Goal: Task Accomplishment & Management: Manage account settings

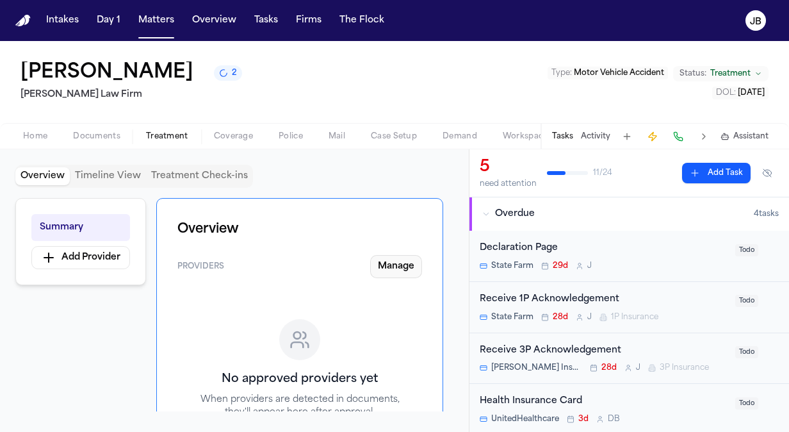
click at [388, 267] on button "Manage" at bounding box center [396, 266] width 52 height 23
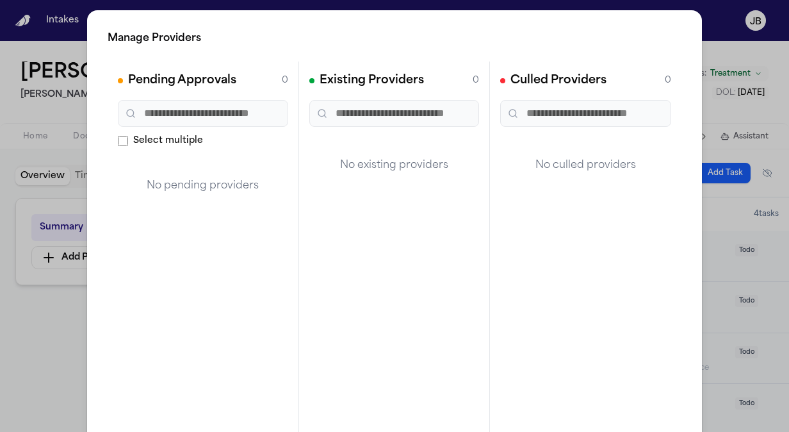
click at [32, 330] on div "Manage Providers Pending Approvals 0 Select multiple No pending providers Exist…" at bounding box center [394, 260] width 789 height 520
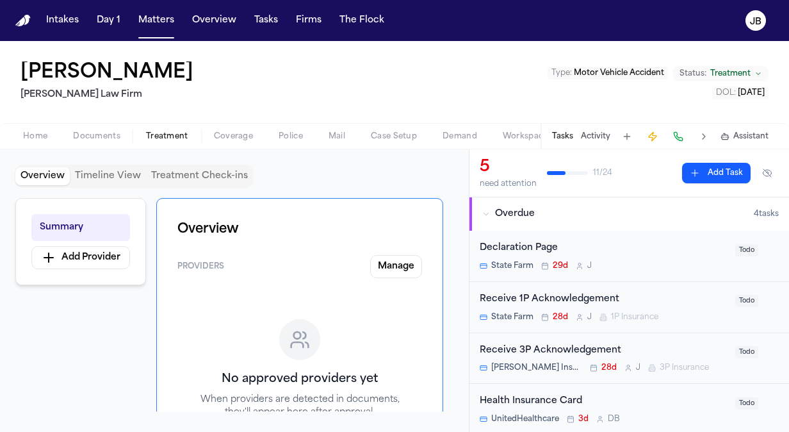
click at [92, 136] on span "Documents" at bounding box center [96, 136] width 47 height 10
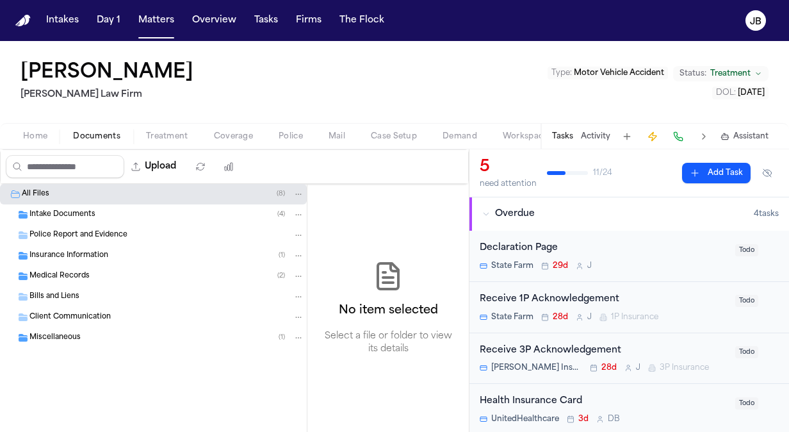
click at [166, 136] on span "Treatment" at bounding box center [167, 136] width 42 height 10
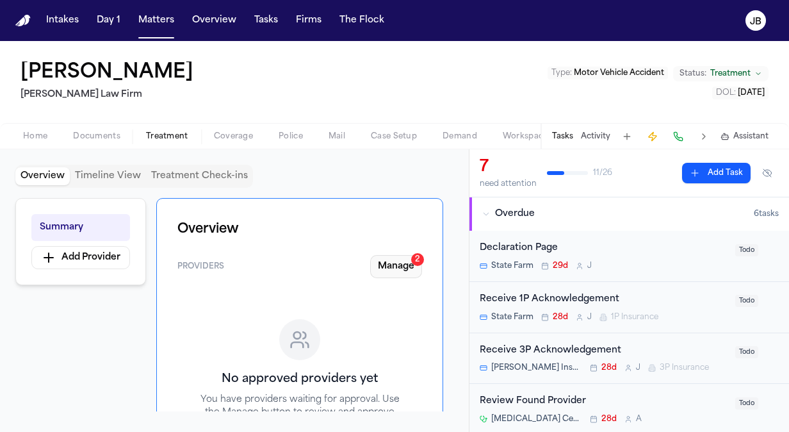
click at [408, 266] on button "Manage 2" at bounding box center [396, 266] width 52 height 23
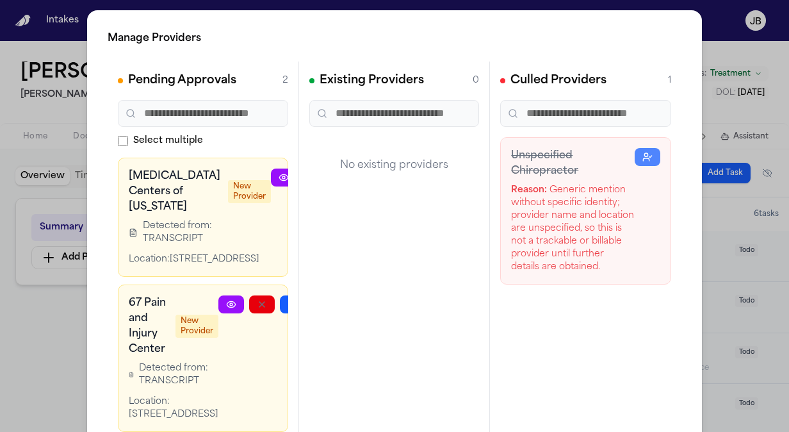
click at [67, 350] on div "Manage Providers Pending Approvals 2 Select multiple [MEDICAL_DATA] Centers of …" at bounding box center [394, 260] width 789 height 520
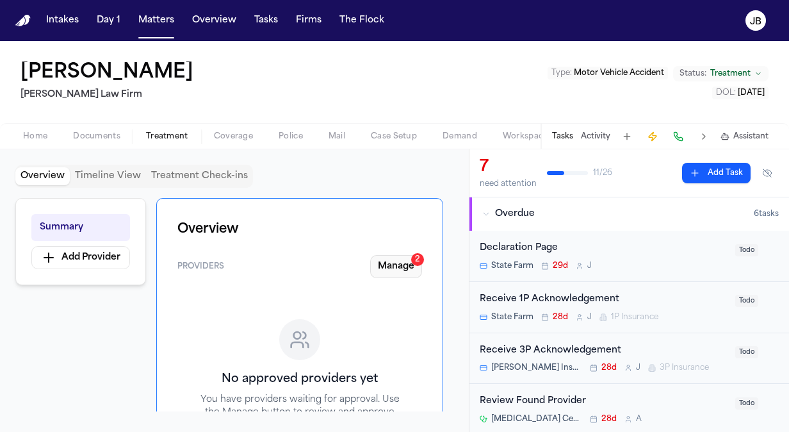
click at [392, 264] on button "Manage 2" at bounding box center [396, 266] width 52 height 23
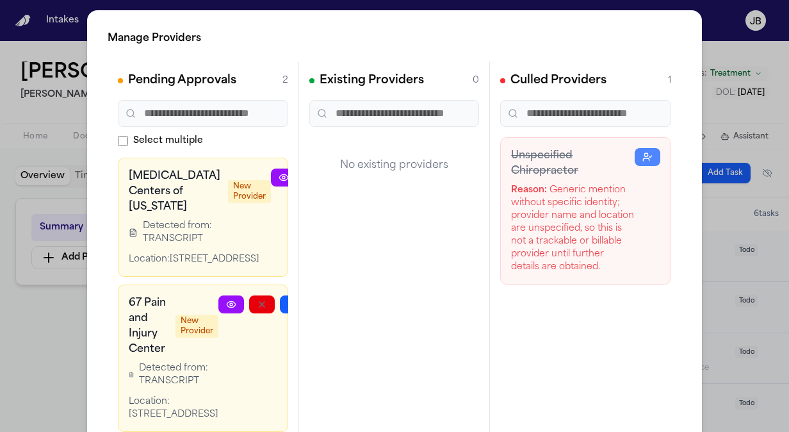
click at [279, 177] on icon at bounding box center [284, 177] width 10 height 10
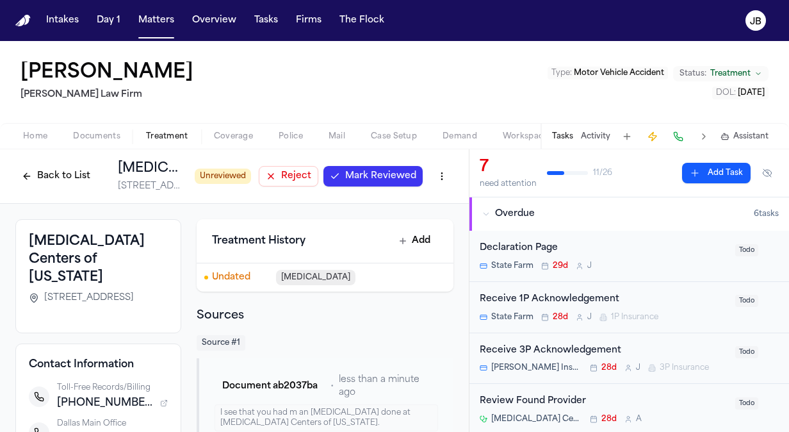
click at [365, 178] on span "Mark Reviewed" at bounding box center [380, 176] width 71 height 13
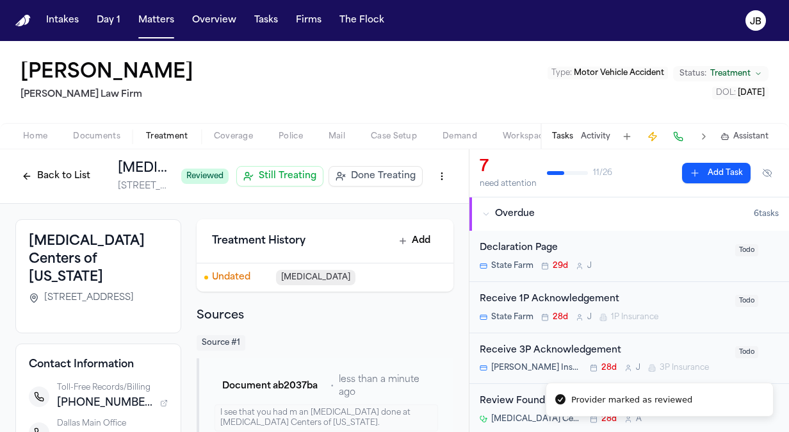
click at [46, 177] on button "Back to List" at bounding box center [55, 176] width 81 height 20
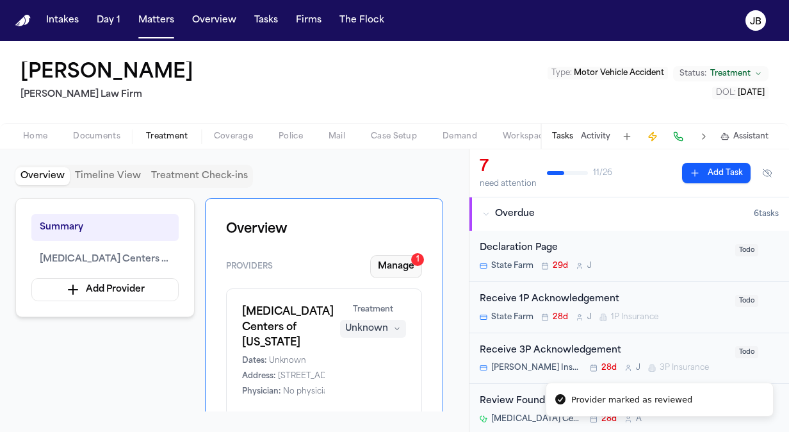
click at [401, 270] on button "Manage 1" at bounding box center [396, 266] width 52 height 23
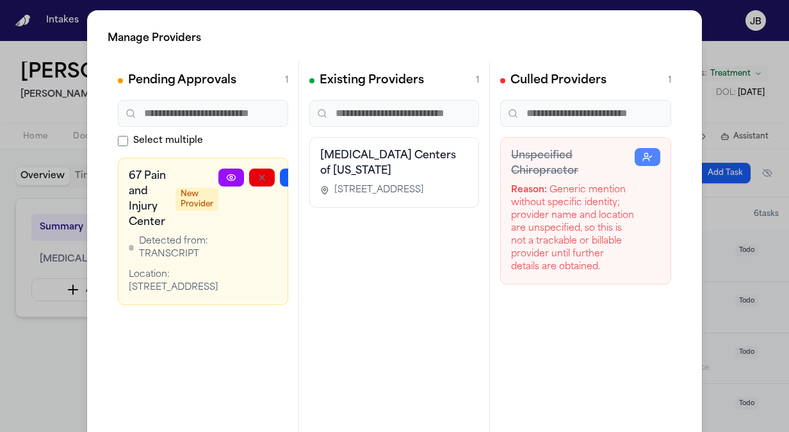
click at [226, 177] on icon at bounding box center [231, 177] width 10 height 10
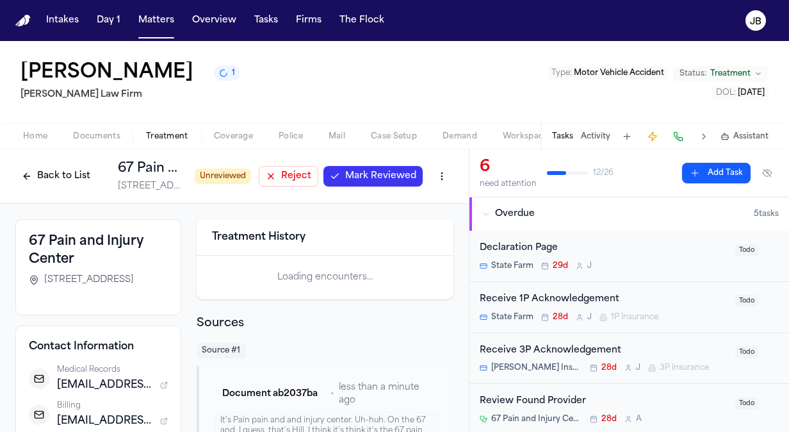
click at [358, 177] on span "Mark Reviewed" at bounding box center [380, 176] width 71 height 13
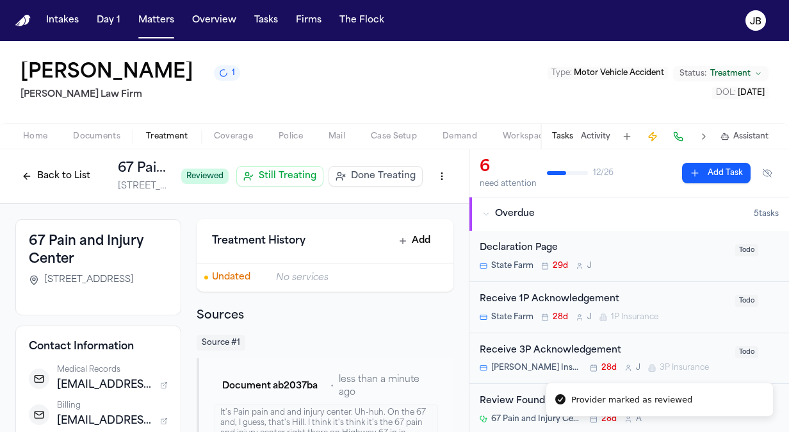
click at [31, 178] on button "Back to List" at bounding box center [55, 176] width 81 height 20
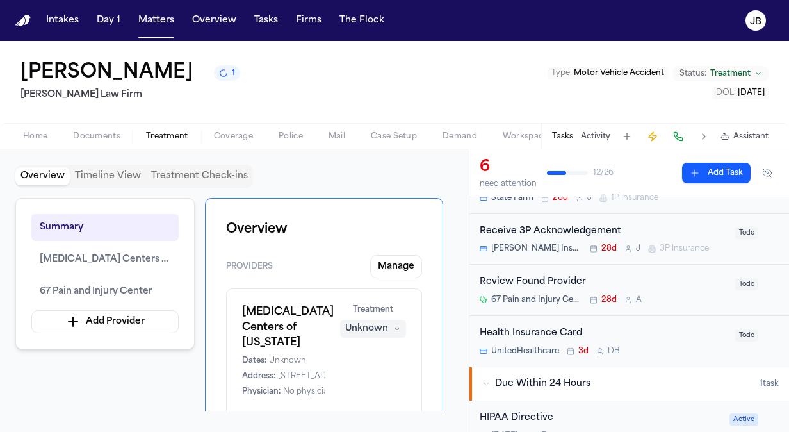
scroll to position [132, 0]
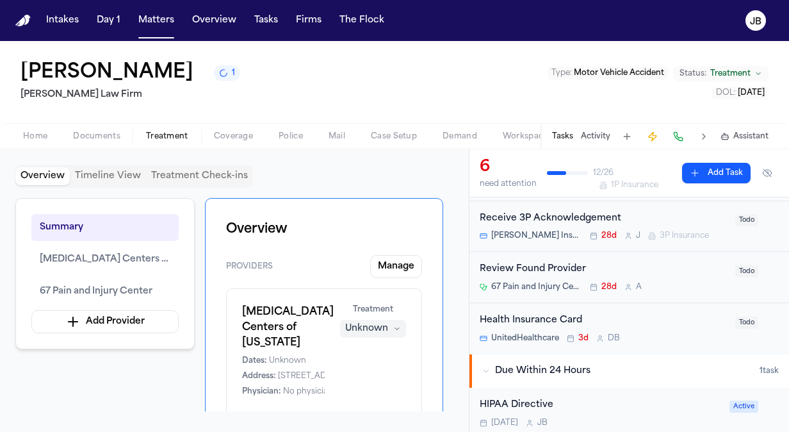
click at [94, 134] on span "Documents" at bounding box center [96, 136] width 47 height 10
click at [170, 132] on span "Treatment" at bounding box center [167, 136] width 42 height 10
click at [92, 271] on div "Summary MRI Centers of Texas 67 Pain and Injury Center Add Provider" at bounding box center [104, 273] width 179 height 151
click at [101, 258] on span "[MEDICAL_DATA] Centers of [US_STATE]" at bounding box center [105, 259] width 131 height 15
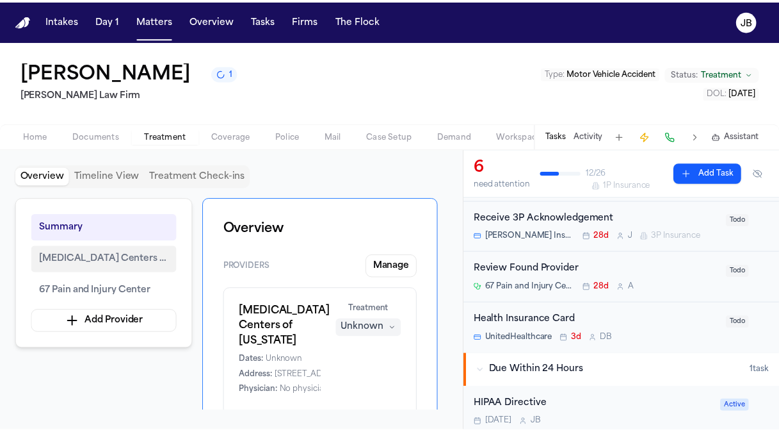
scroll to position [443, 0]
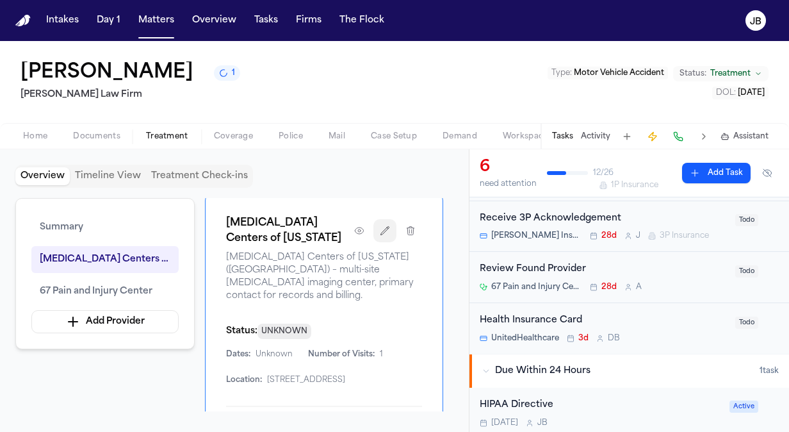
click at [394, 219] on button "button" at bounding box center [384, 230] width 23 height 23
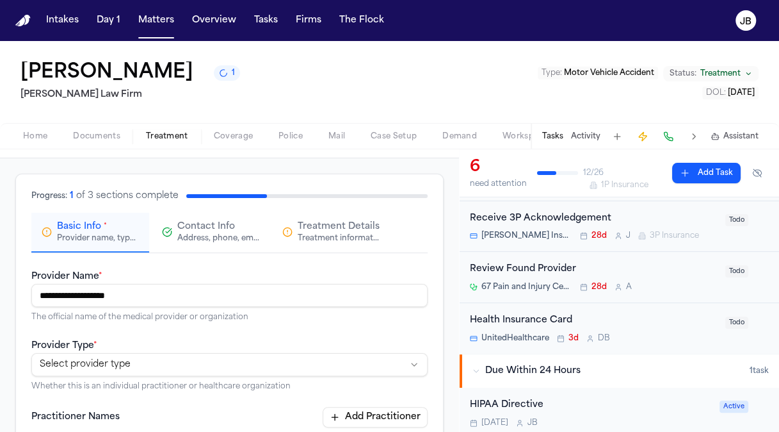
scroll to position [46, 0]
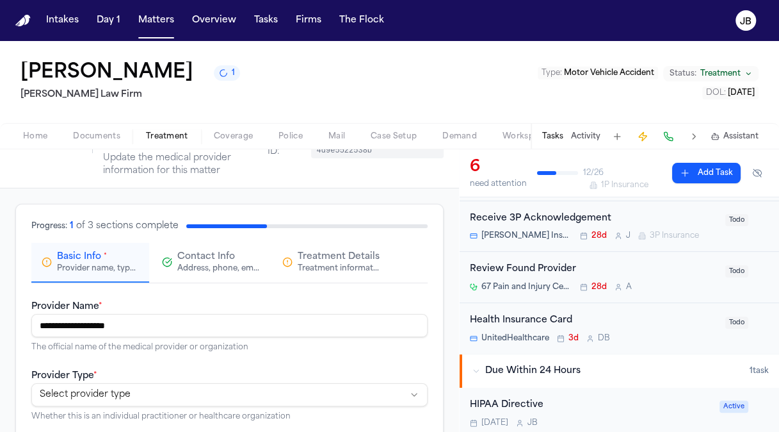
click at [316, 256] on span "Treatment Details" at bounding box center [339, 256] width 82 height 13
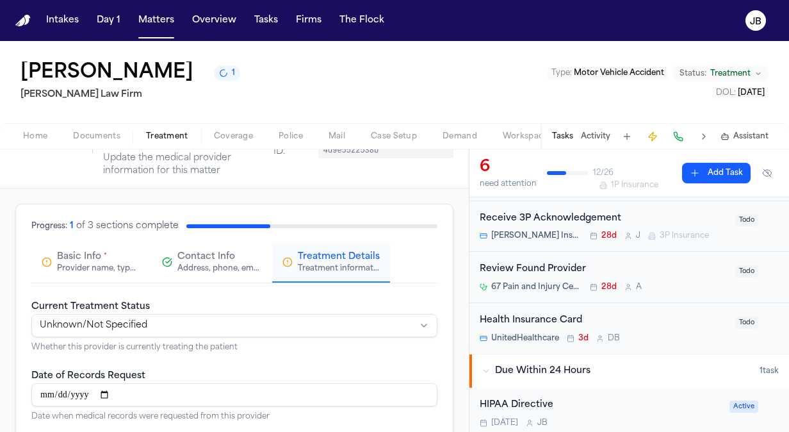
click at [181, 235] on div "Progress: 1 of 3 sections complete Basic Info * Provider name, type, and genera…" at bounding box center [234, 251] width 406 height 63
click at [197, 269] on div "Address, phone, email, and other contact details" at bounding box center [218, 268] width 82 height 10
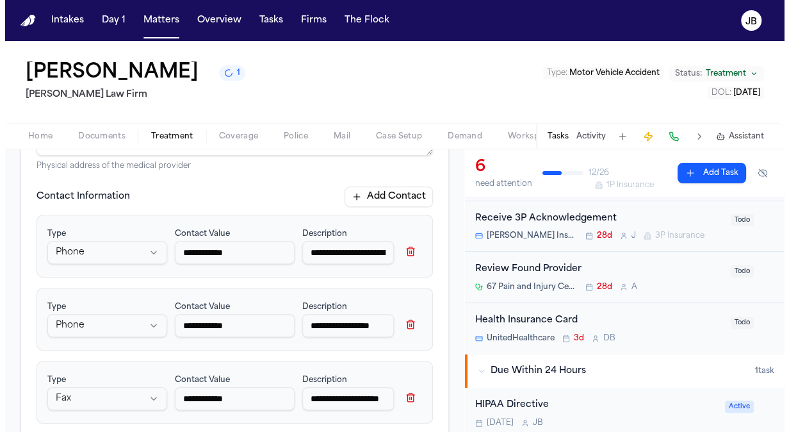
scroll to position [0, 0]
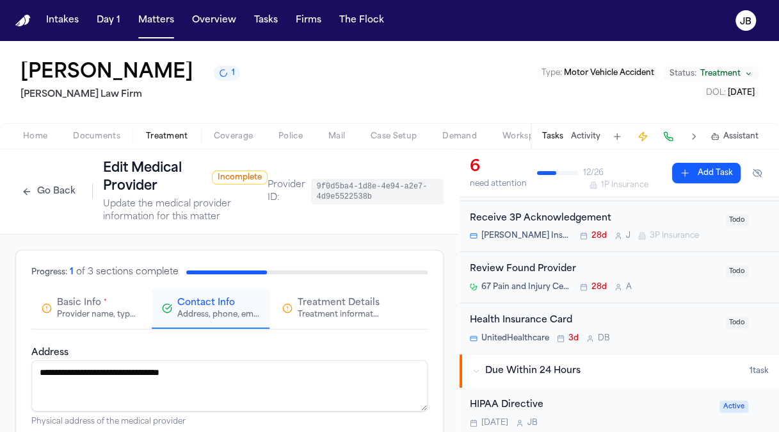
click at [55, 202] on div "Go Back Edit Medical Provider Incomplete Update the medical provider informatio…" at bounding box center [141, 191] width 252 height 64
click at [67, 181] on button "Go Back" at bounding box center [48, 191] width 67 height 20
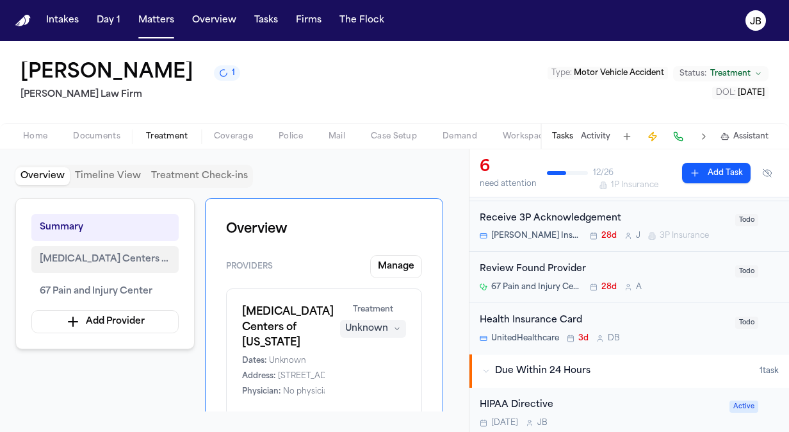
click at [76, 260] on span "[MEDICAL_DATA] Centers of [US_STATE]" at bounding box center [105, 259] width 131 height 15
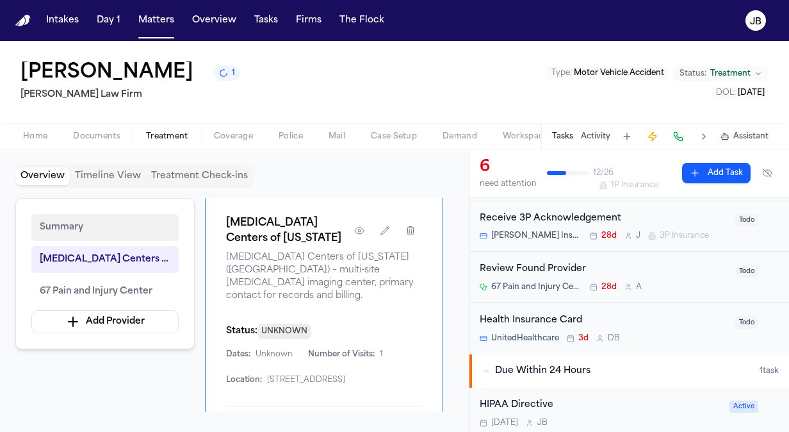
click at [70, 226] on button "Summary" at bounding box center [104, 227] width 147 height 27
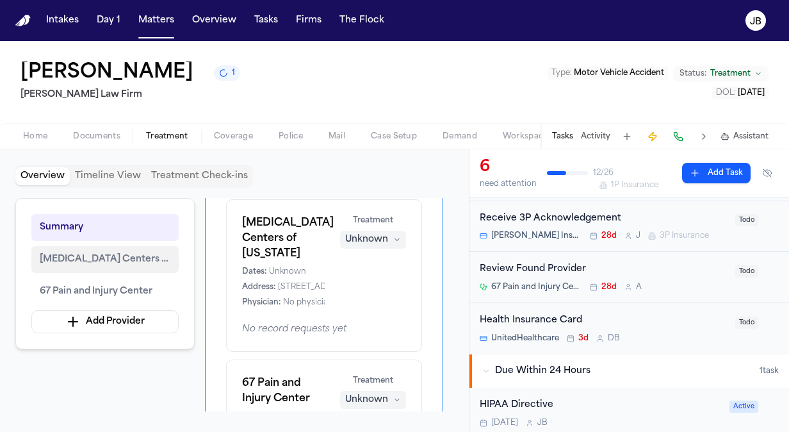
click at [97, 252] on span "[MEDICAL_DATA] Centers of [US_STATE]" at bounding box center [105, 259] width 131 height 15
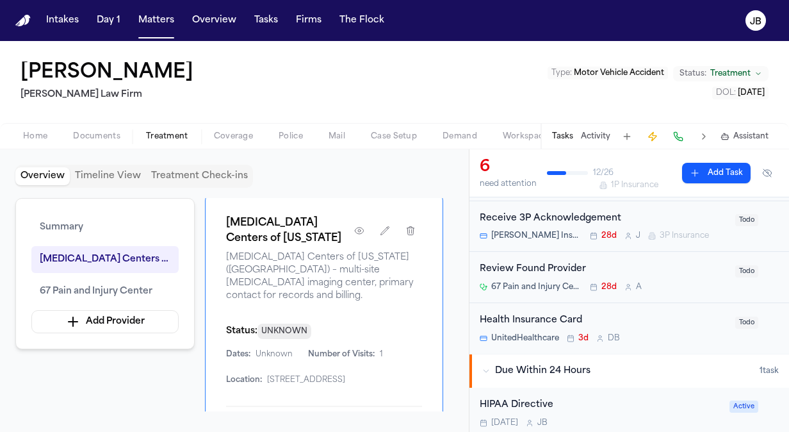
click at [337, 323] on div "Status: UNKNOWN" at bounding box center [324, 331] width 196 height 16
click at [74, 231] on button "Summary" at bounding box center [104, 227] width 147 height 27
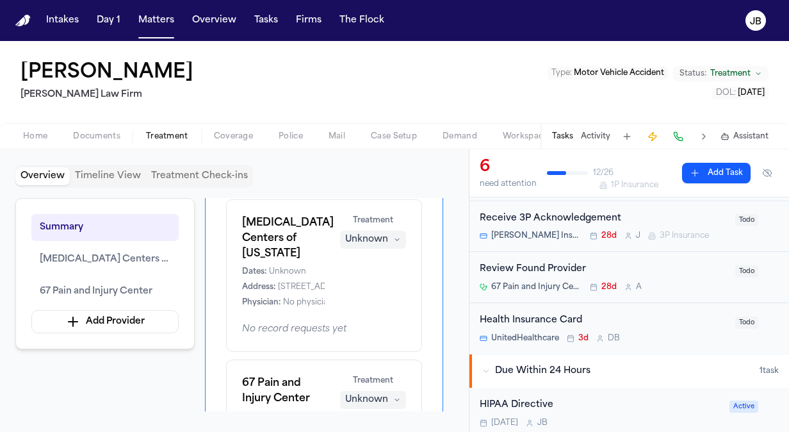
click at [296, 266] on div "Dates: Unknown Address: 2151 Fort Worth Ave, Dallas, TX 75211 Physician: No phy…" at bounding box center [283, 286] width 83 height 41
click at [269, 266] on span "Unknown" at bounding box center [287, 271] width 37 height 10
click at [383, 234] on div "Unknown" at bounding box center [366, 239] width 43 height 13
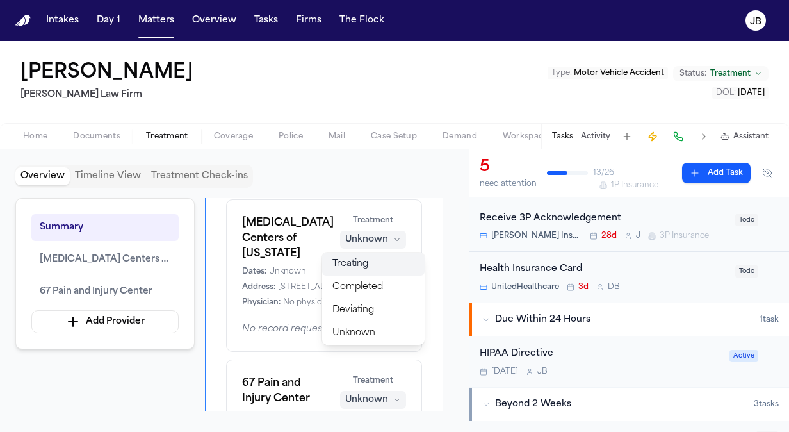
click at [369, 261] on button "Treating" at bounding box center [373, 263] width 102 height 23
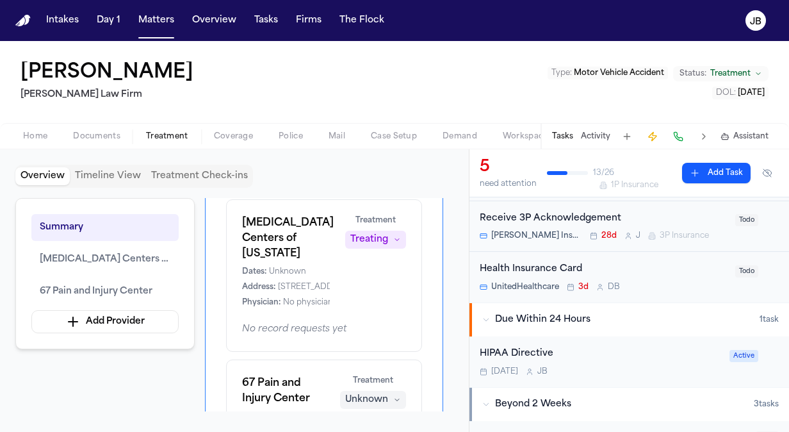
click at [382, 393] on div "Unknown" at bounding box center [366, 399] width 43 height 13
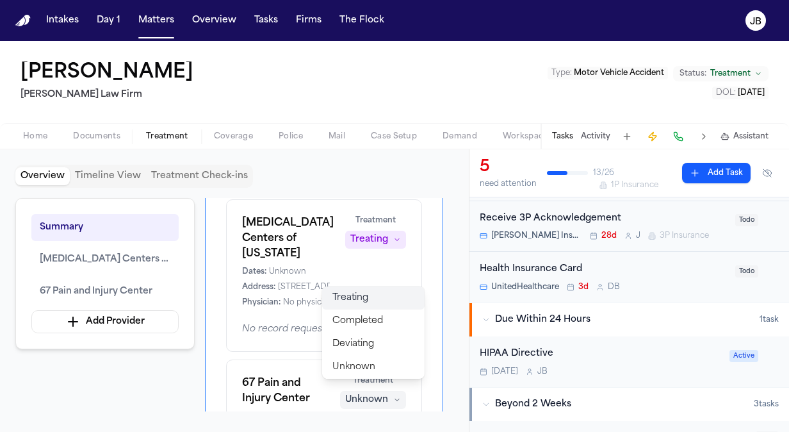
click at [385, 298] on button "Treating" at bounding box center [373, 297] width 102 height 23
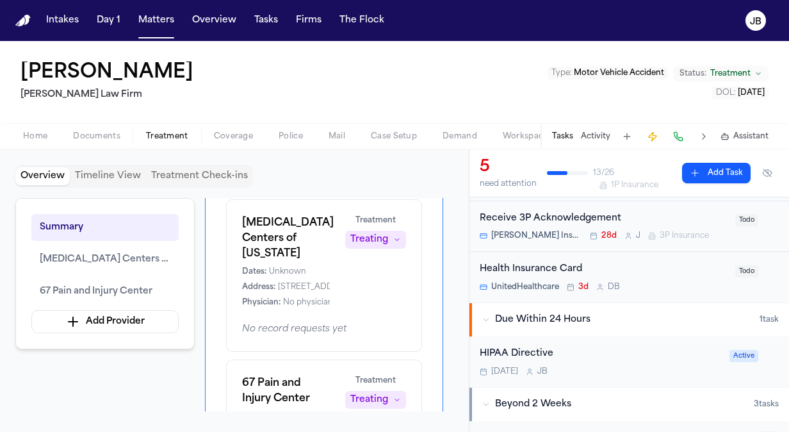
drag, startPoint x: 444, startPoint y: 365, endPoint x: 430, endPoint y: 464, distance: 99.6
click at [430, 431] on html "Intakes Day 1 Matters Overview Tasks Firms The Flock JB Linda Parson Ruy Mirele…" at bounding box center [394, 216] width 789 height 432
drag, startPoint x: 179, startPoint y: 334, endPoint x: 430, endPoint y: 284, distance: 255.9
click at [430, 284] on div "Summary MRI Centers of Texas 67 Pain and Injury Center Add Provider Overview Pr…" at bounding box center [234, 304] width 438 height 213
drag, startPoint x: 430, startPoint y: 284, endPoint x: 396, endPoint y: 321, distance: 50.3
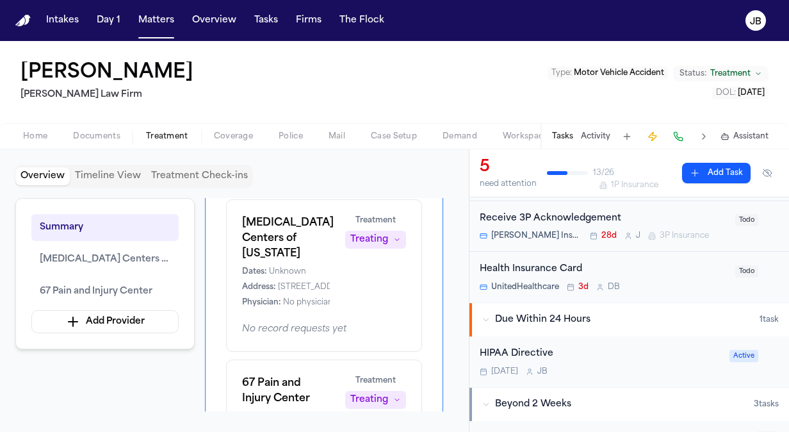
click at [396, 321] on div "MRI Centers of Texas Dates: Unknown Address: 2151 Fort Worth Ave, Dallas, TX 75…" at bounding box center [324, 275] width 196 height 152
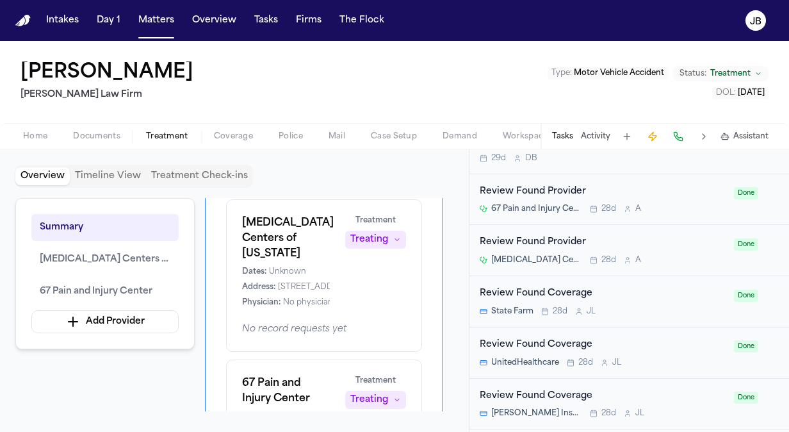
scroll to position [0, 0]
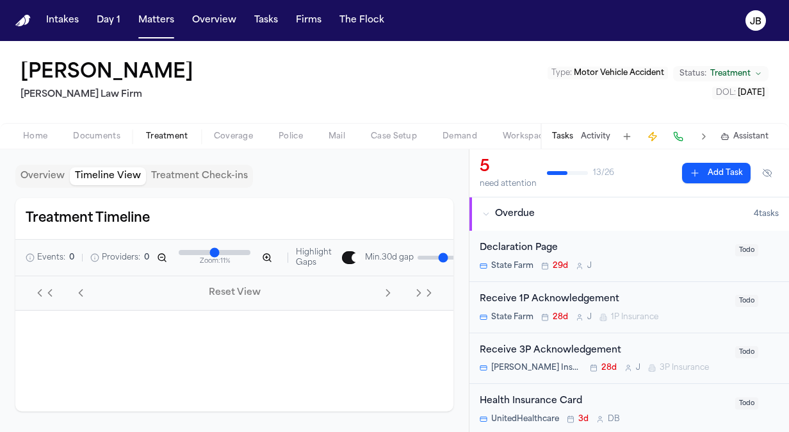
click at [106, 170] on button "Timeline View" at bounding box center [108, 176] width 76 height 18
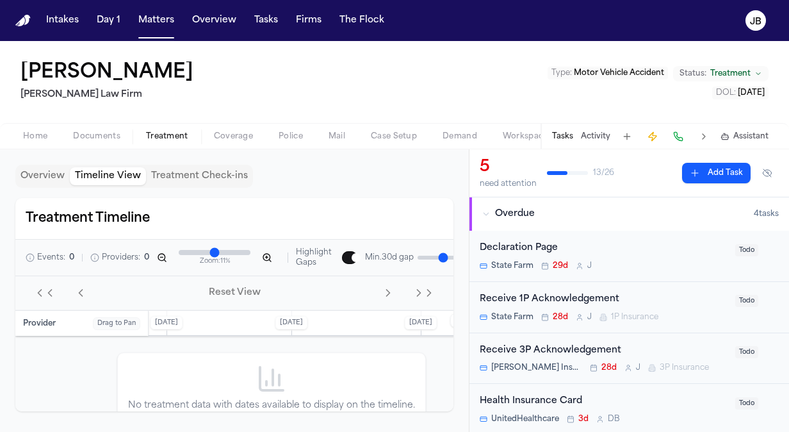
click at [61, 186] on div "Overview Timeline View Treatment Check-ins" at bounding box center [134, 176] width 238 height 23
click at [53, 171] on button "Overview" at bounding box center [42, 176] width 54 height 18
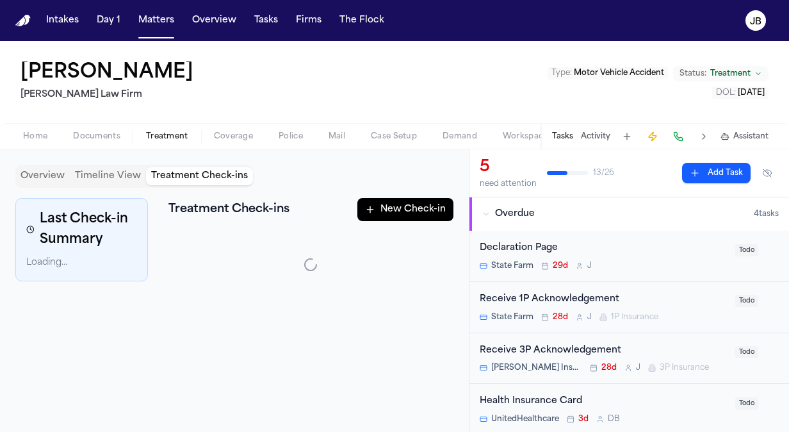
click at [200, 174] on button "Treatment Check-ins" at bounding box center [199, 176] width 107 height 18
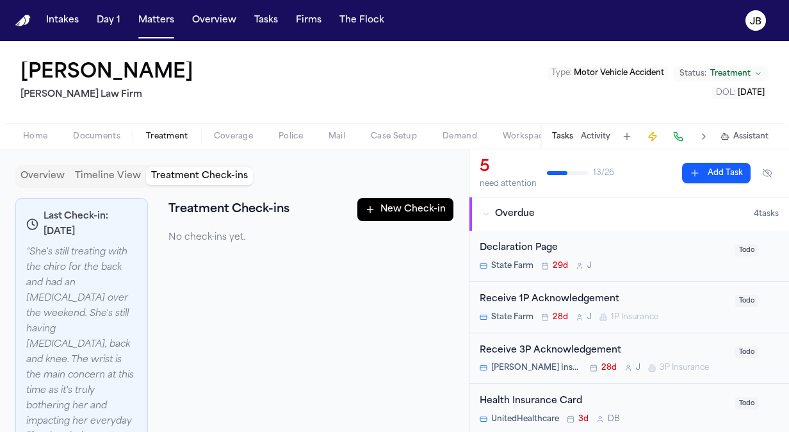
click at [22, 139] on button "Home" at bounding box center [35, 136] width 50 height 15
